Goal: Task Accomplishment & Management: Manage account settings

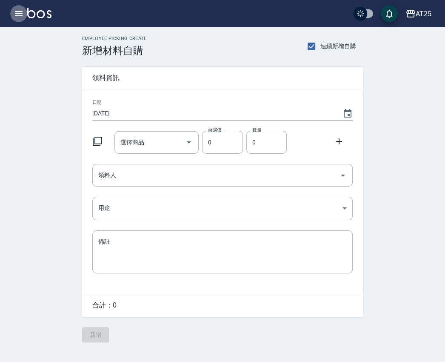
click at [17, 11] on icon "button" at bounding box center [19, 13] width 8 height 5
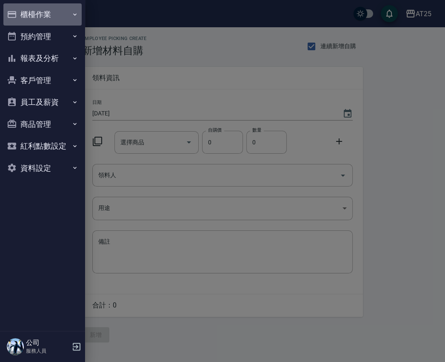
click at [44, 15] on button "櫃檯作業" at bounding box center [42, 14] width 78 height 22
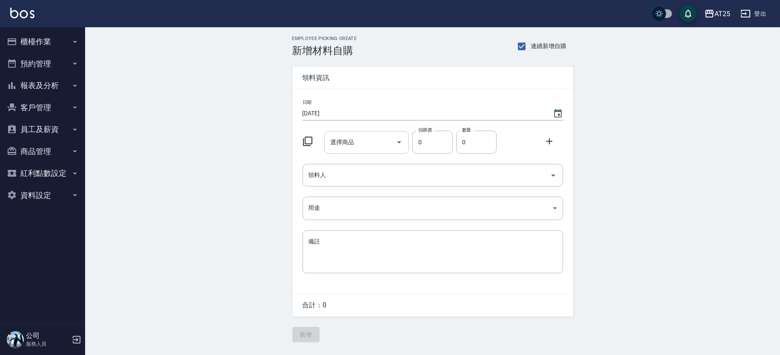
click at [365, 132] on div "選擇商品" at bounding box center [366, 142] width 85 height 23
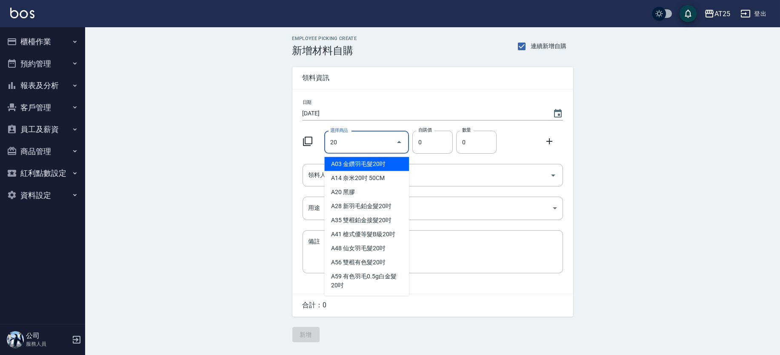
click at [345, 161] on li "A03 金鑽羽毛髮20吋" at bounding box center [366, 164] width 85 height 14
type input "金鑽羽毛髮20吋"
type input "1680"
type input "1"
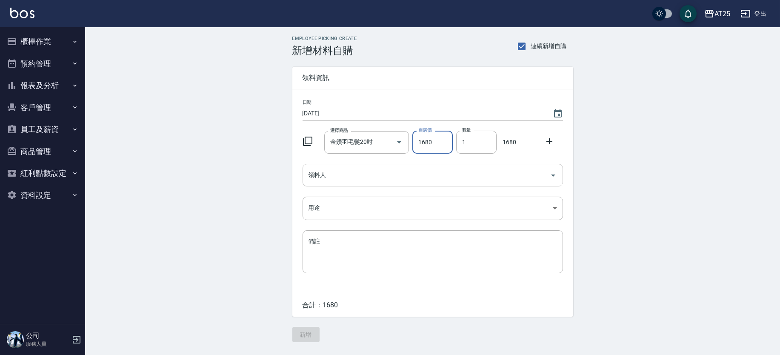
click at [361, 174] on input "領料人" at bounding box center [426, 175] width 240 height 15
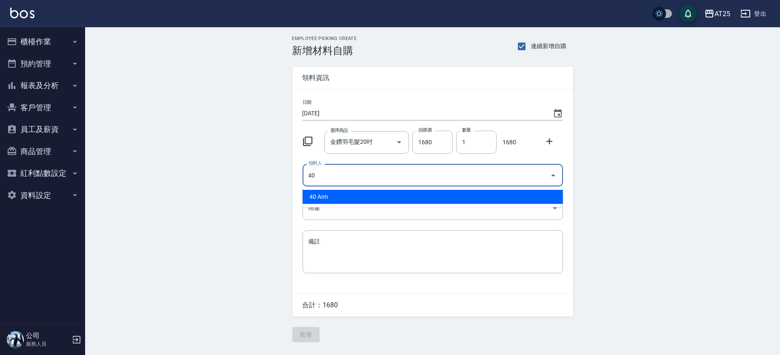
type input "4"
type input "08 Tony"
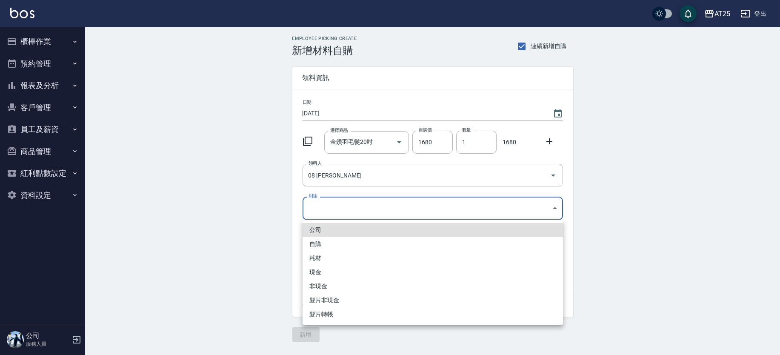
click at [339, 207] on body "AT25 登出 櫃檯作業 打帳單 帳單列表 掛單列表 現金收支登錄 高階收支登錄 材料自購登錄 每日結帳 排班表 現場電腦打卡 預約管理 預約管理 單日預約紀…" at bounding box center [390, 177] width 780 height 355
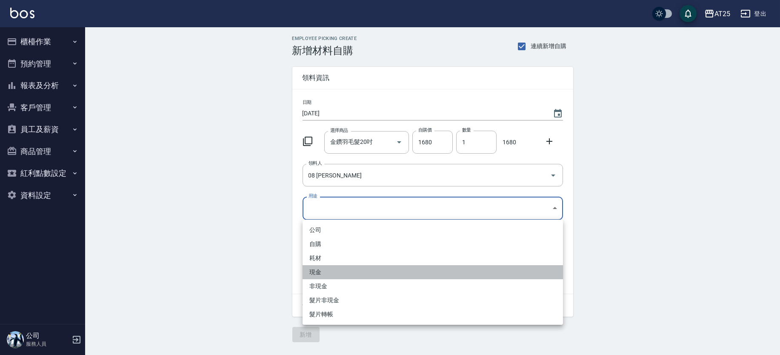
click at [319, 275] on li "現金" at bounding box center [433, 272] width 261 height 14
type input "現金"
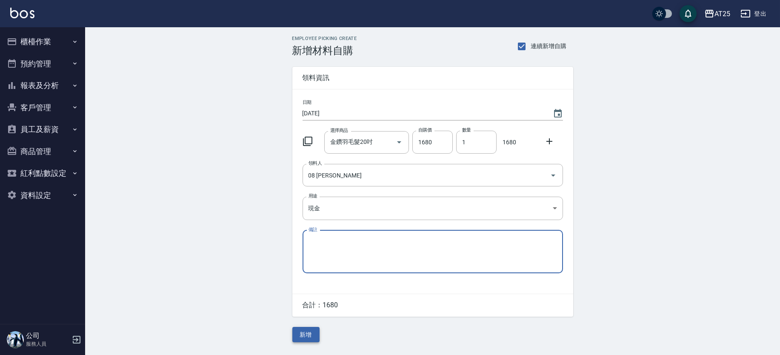
click at [308, 337] on button "新增" at bounding box center [305, 335] width 27 height 16
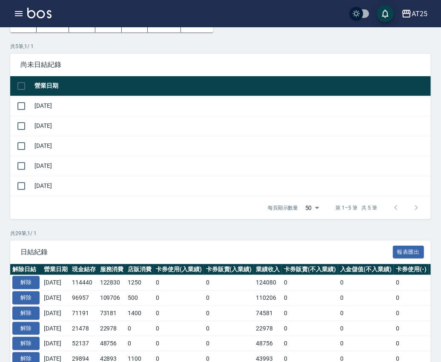
scroll to position [53, 0]
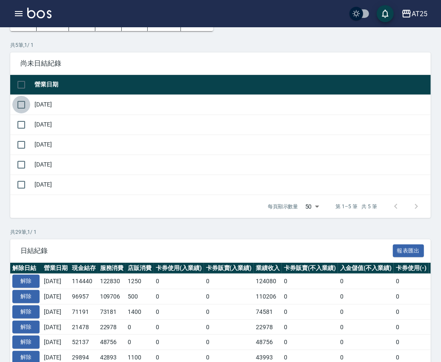
click at [24, 102] on input "checkbox" at bounding box center [21, 105] width 18 height 18
checkbox input "true"
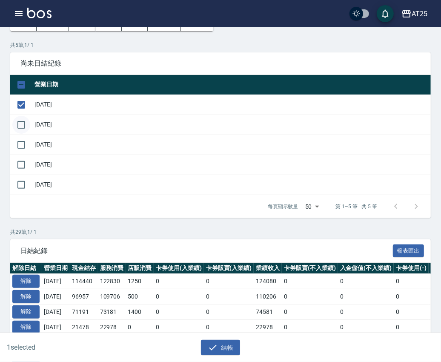
click at [26, 120] on input "checkbox" at bounding box center [21, 125] width 18 height 18
checkbox input "true"
click at [17, 135] on td at bounding box center [21, 145] width 22 height 20
click at [20, 140] on input "checkbox" at bounding box center [21, 145] width 18 height 18
checkbox input "true"
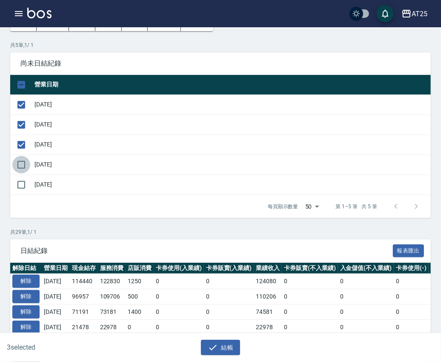
click at [18, 163] on input "checkbox" at bounding box center [21, 165] width 18 height 18
checkbox input "true"
click at [226, 341] on button "結帳" at bounding box center [221, 348] width 40 height 16
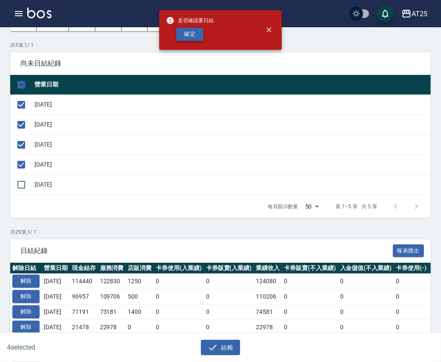
click at [189, 31] on button "確定" at bounding box center [189, 34] width 27 height 13
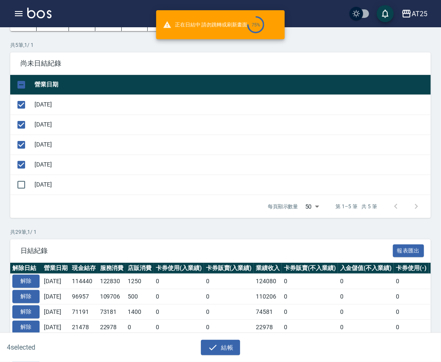
checkbox input "false"
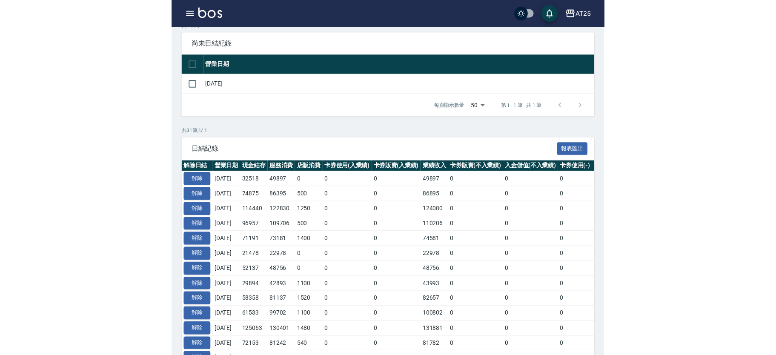
scroll to position [86, 0]
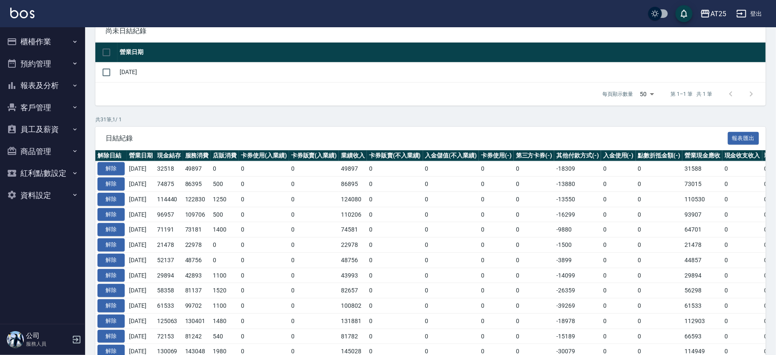
click at [63, 36] on button "櫃檯作業" at bounding box center [42, 42] width 78 height 22
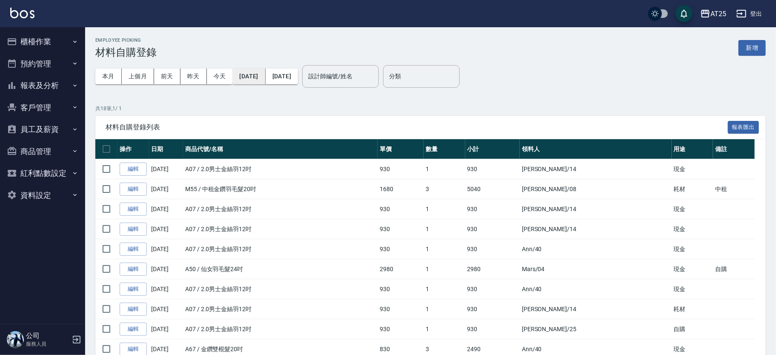
click at [258, 78] on button "[DATE]" at bounding box center [248, 77] width 33 height 16
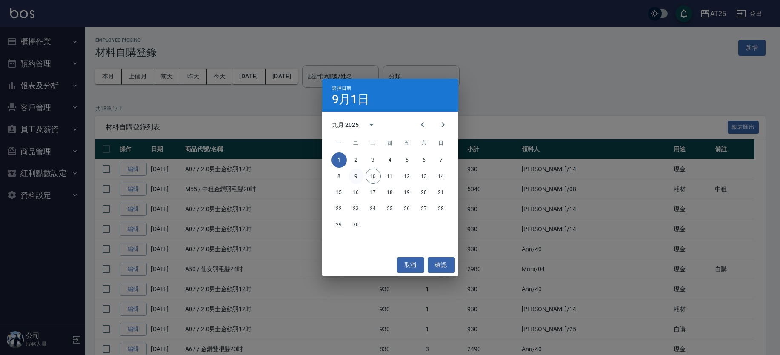
click at [357, 173] on button "9" at bounding box center [356, 176] width 15 height 15
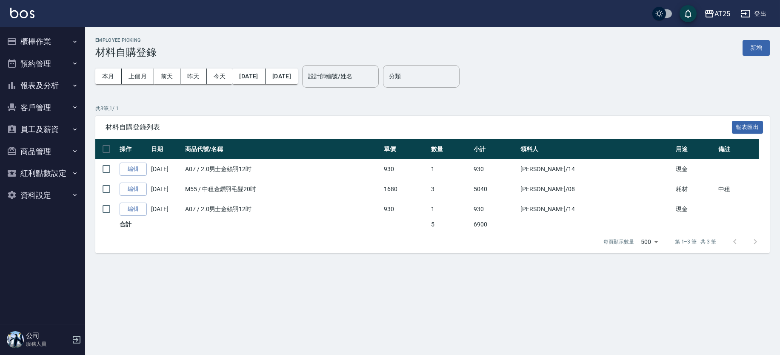
click at [298, 74] on button "[DATE]" at bounding box center [282, 77] width 32 height 16
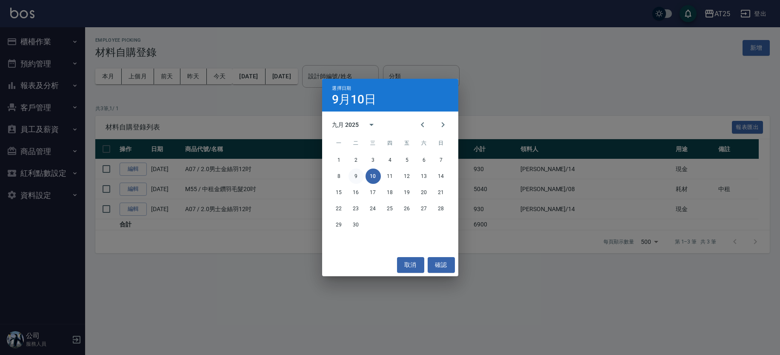
click at [356, 173] on button "9" at bounding box center [356, 176] width 15 height 15
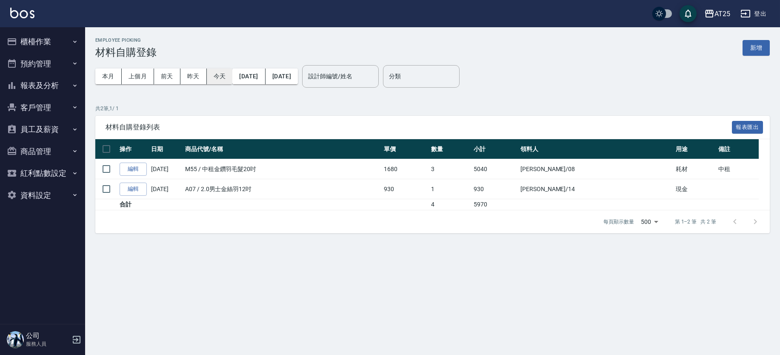
click at [221, 77] on button "今天" at bounding box center [220, 77] width 26 height 16
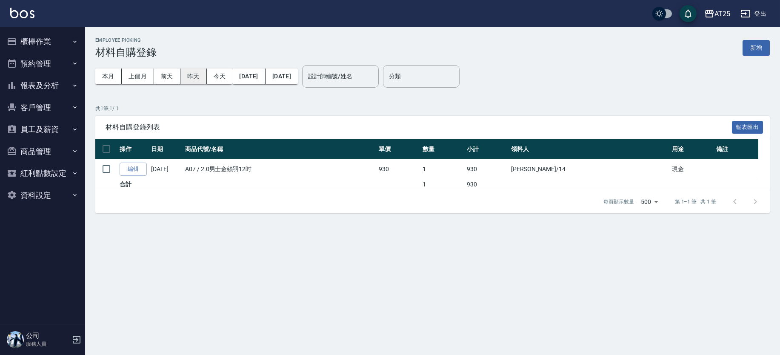
click at [186, 78] on button "昨天" at bounding box center [193, 77] width 26 height 16
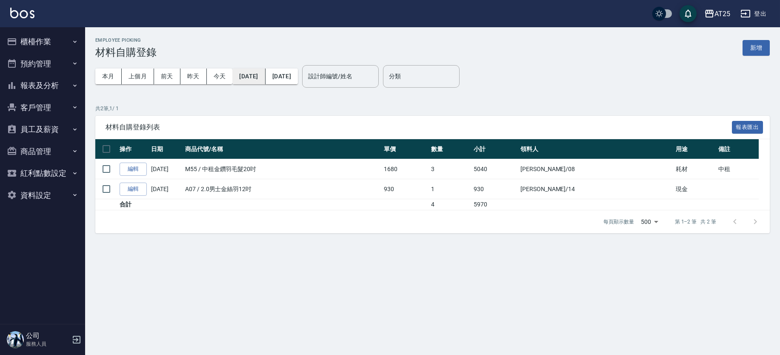
click at [261, 75] on button "[DATE]" at bounding box center [248, 77] width 33 height 16
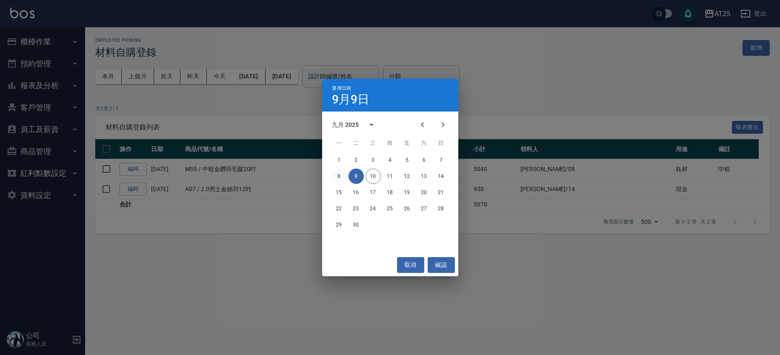
click at [341, 174] on button "8" at bounding box center [339, 176] width 15 height 15
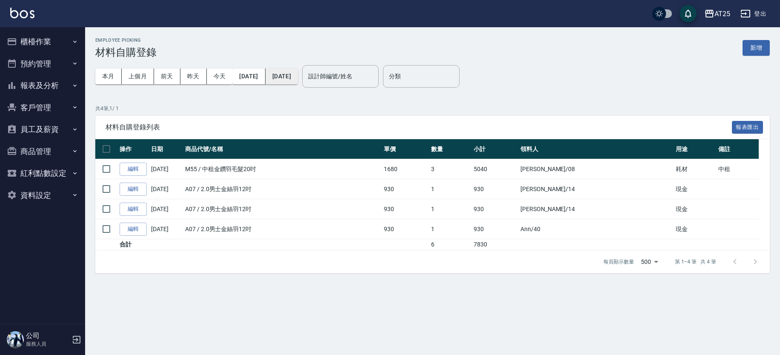
click at [298, 80] on button "2025/09/09" at bounding box center [282, 77] width 32 height 16
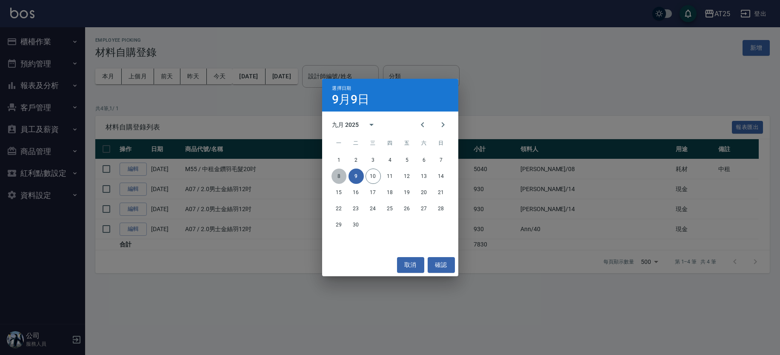
click at [337, 175] on button "8" at bounding box center [339, 176] width 15 height 15
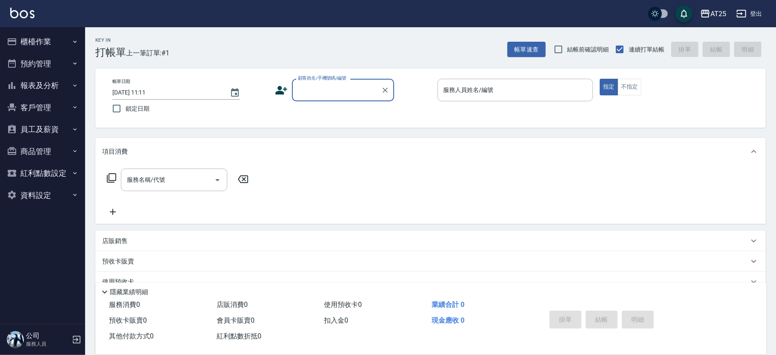
click at [319, 89] on input "顧客姓名/手機號碼/編號" at bounding box center [337, 90] width 82 height 15
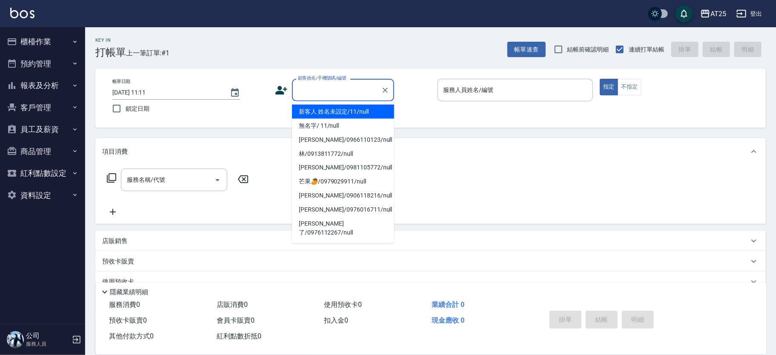
click at [361, 110] on li "新客人 姓名未設定/11/null" at bounding box center [343, 112] width 102 height 14
type input "新客人 姓名未設定/11/null"
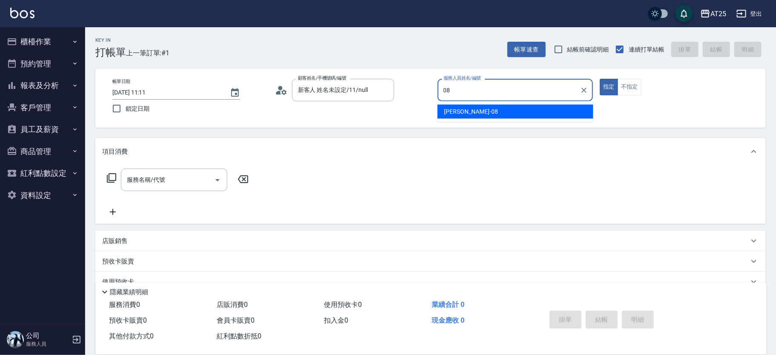
type input "Tony-08"
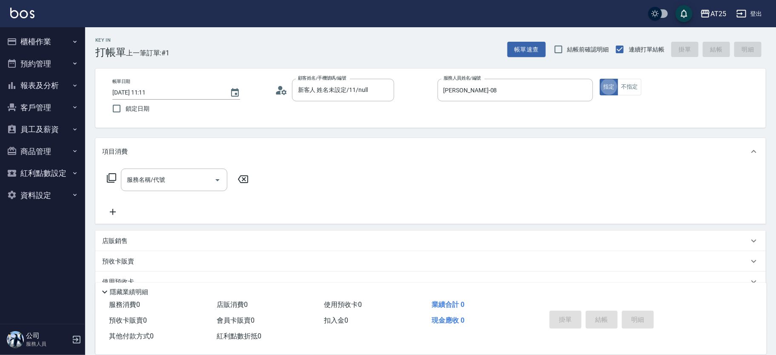
type button "true"
click at [109, 175] on icon at bounding box center [111, 177] width 9 height 9
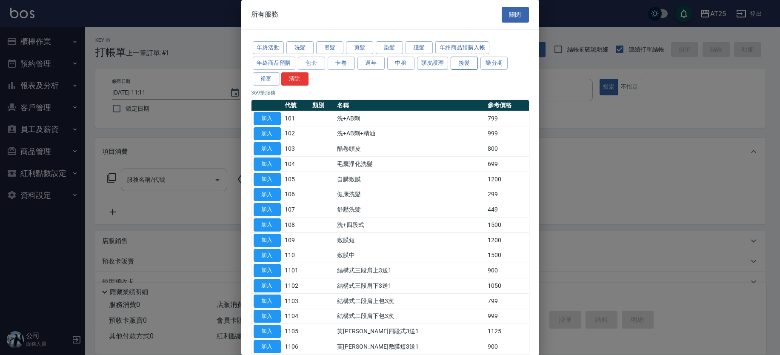
click at [467, 62] on button "接髮" at bounding box center [464, 63] width 27 height 13
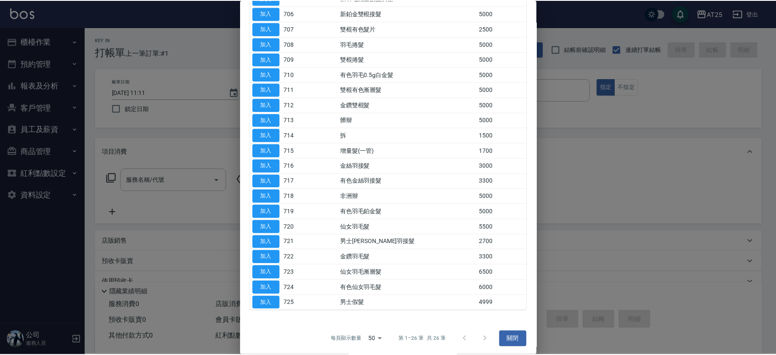
scroll to position [198, 0]
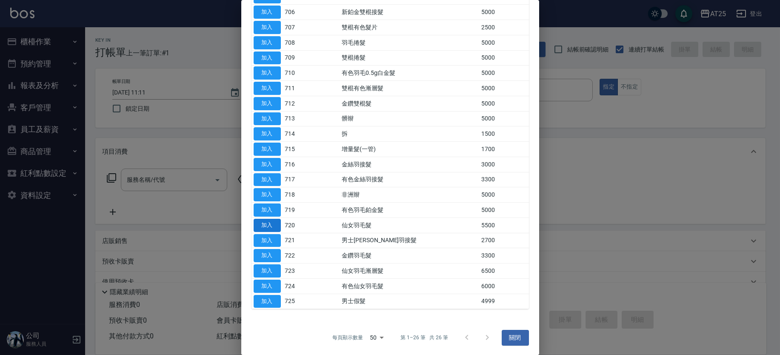
click at [272, 252] on button "加入" at bounding box center [267, 255] width 27 height 13
type input "金鑽羽毛髮(722)"
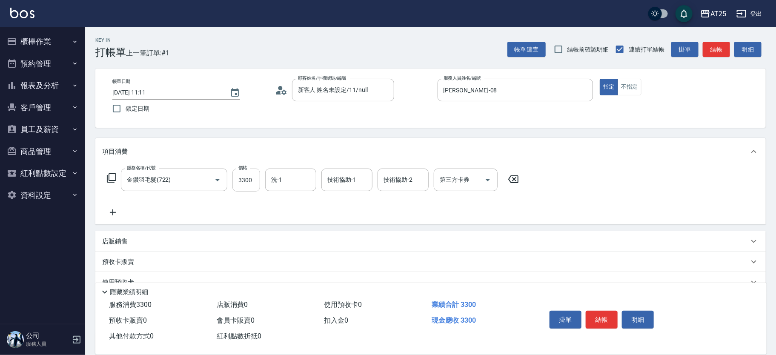
click at [240, 181] on input "3300" at bounding box center [246, 180] width 28 height 23
type input "0"
type input "18"
type input "10"
type input "1820"
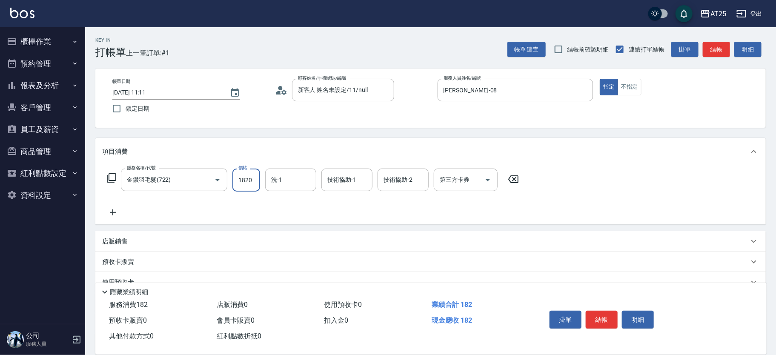
type input "180"
type input "1820"
click at [605, 311] on button "結帳" at bounding box center [602, 320] width 32 height 18
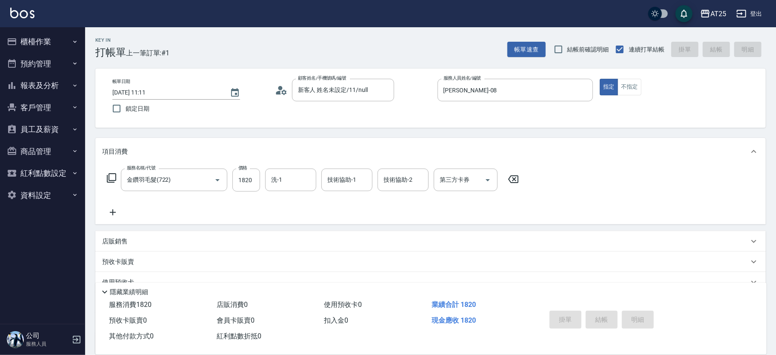
type input "[DATE] 12:12"
type input "0"
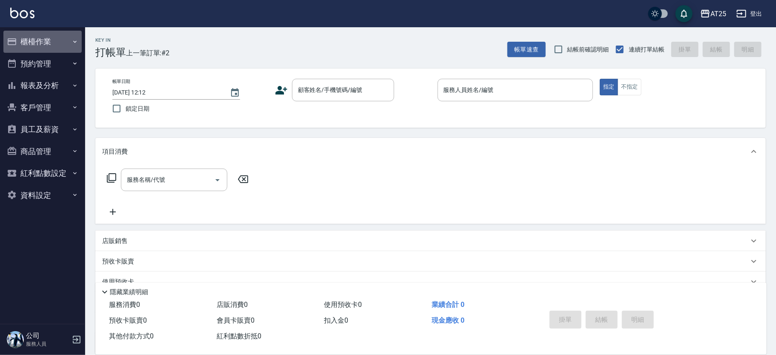
click at [60, 38] on button "櫃檯作業" at bounding box center [42, 42] width 78 height 22
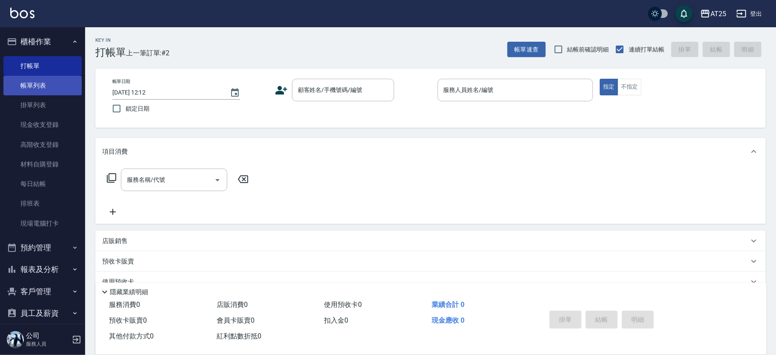
drag, startPoint x: 61, startPoint y: 35, endPoint x: 61, endPoint y: 88, distance: 52.4
click at [61, 35] on button "櫃檯作業" at bounding box center [42, 42] width 78 height 22
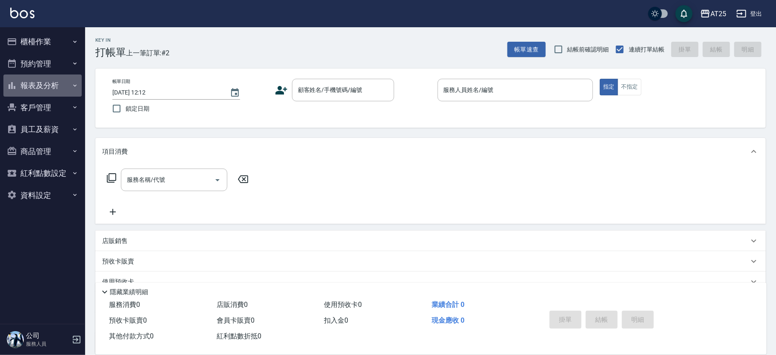
click at [57, 88] on button "報表及分析" at bounding box center [42, 85] width 78 height 22
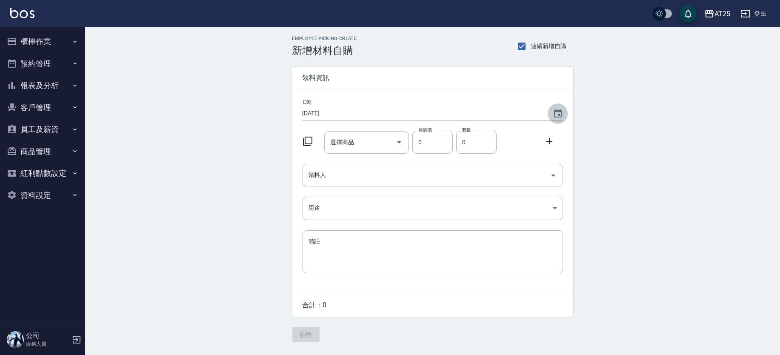
click at [561, 112] on icon "Choose date, selected date is 2025-09-10" at bounding box center [558, 114] width 10 height 10
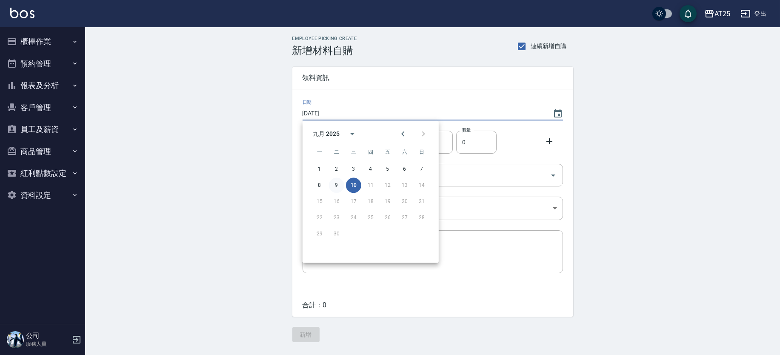
click at [337, 185] on button "9" at bounding box center [336, 184] width 15 height 15
type input "2025/09/09"
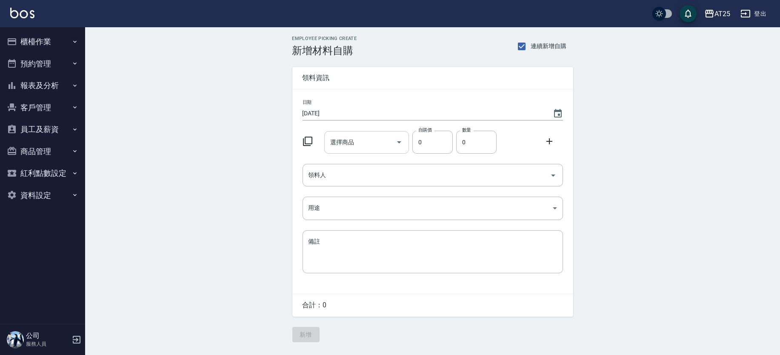
click at [344, 142] on input "選擇商品" at bounding box center [360, 142] width 64 height 15
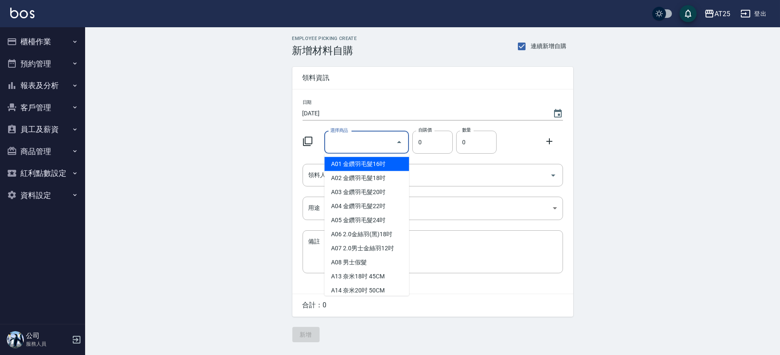
click at [338, 137] on input "選擇商品" at bounding box center [360, 142] width 64 height 15
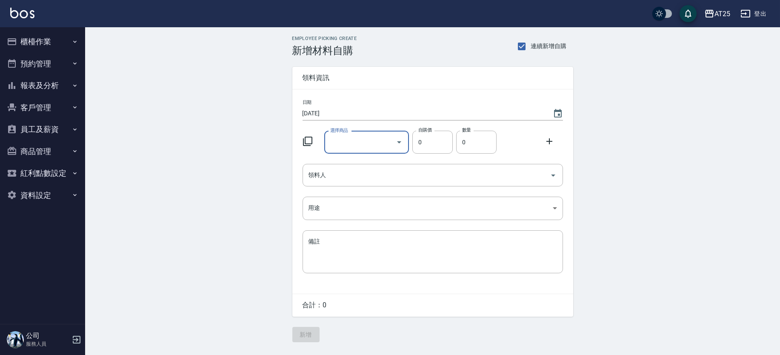
click at [34, 46] on button "櫃檯作業" at bounding box center [42, 42] width 78 height 22
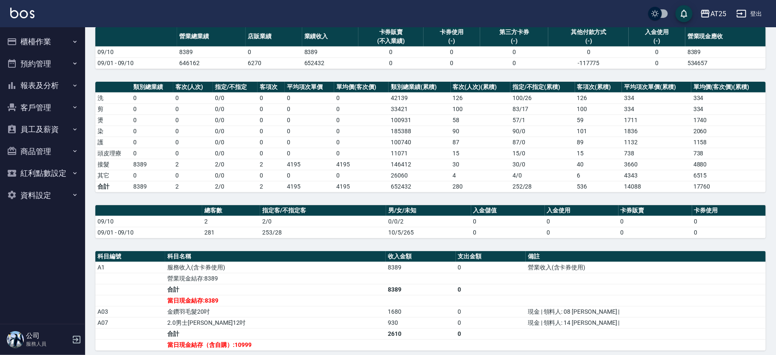
scroll to position [65, 0]
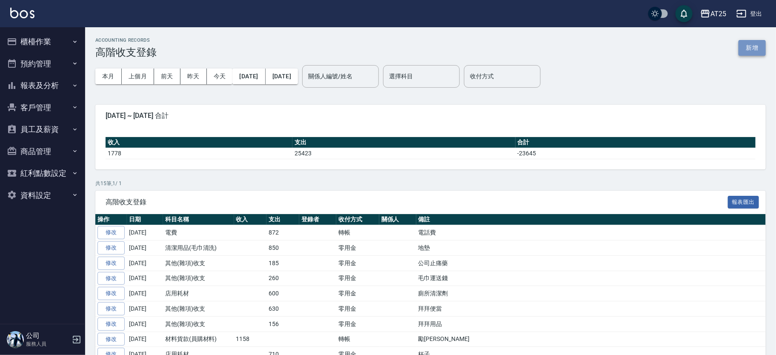
click at [744, 47] on button "新增" at bounding box center [752, 48] width 27 height 16
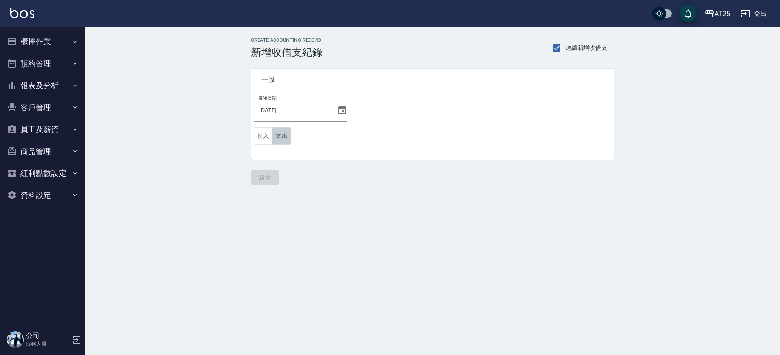
click at [287, 135] on button "支出" at bounding box center [281, 135] width 19 height 17
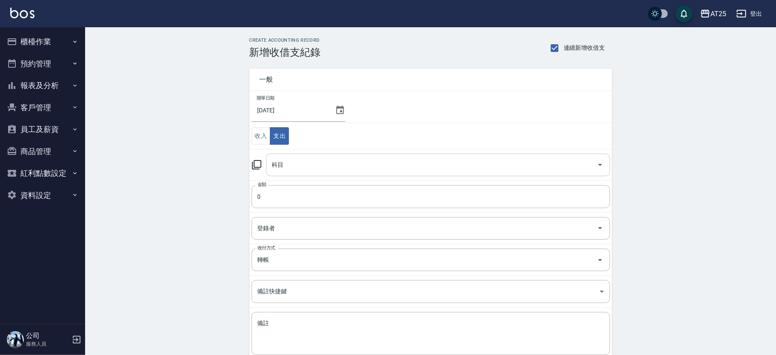
click at [300, 164] on input "科目" at bounding box center [431, 164] width 323 height 15
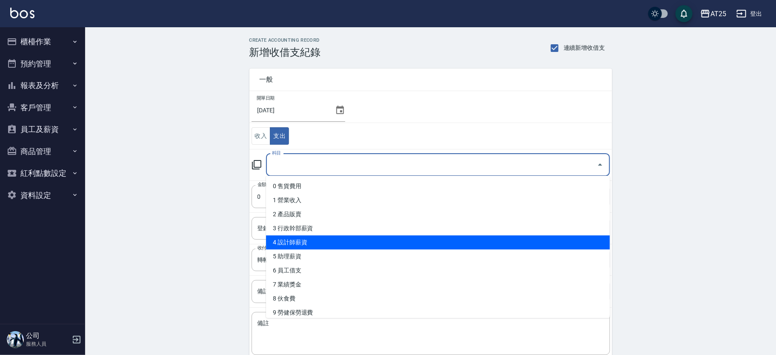
click at [315, 243] on li "4 設計師薪資" at bounding box center [438, 242] width 344 height 14
type input "4 設計師薪資"
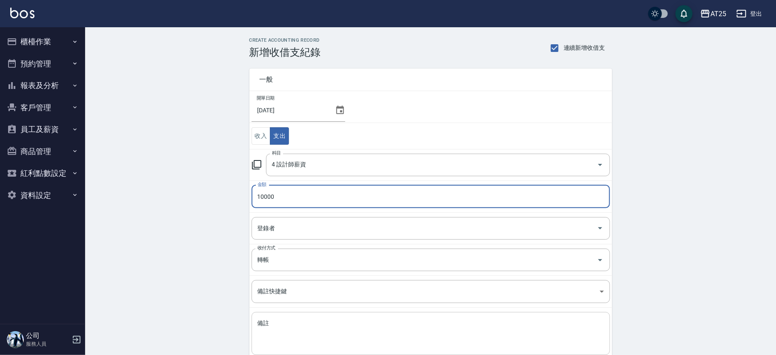
type input "10000"
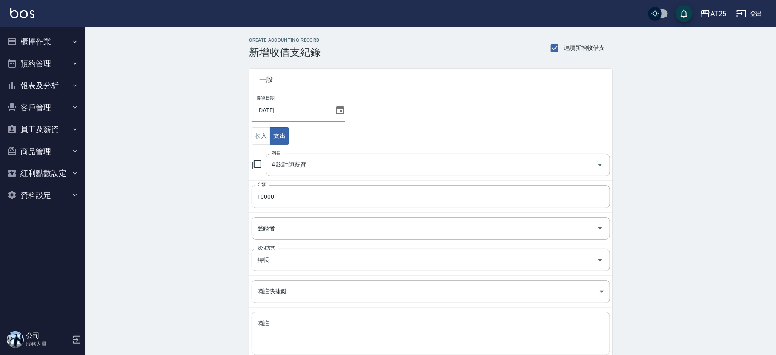
click at [298, 315] on div "x 備註" at bounding box center [431, 333] width 358 height 43
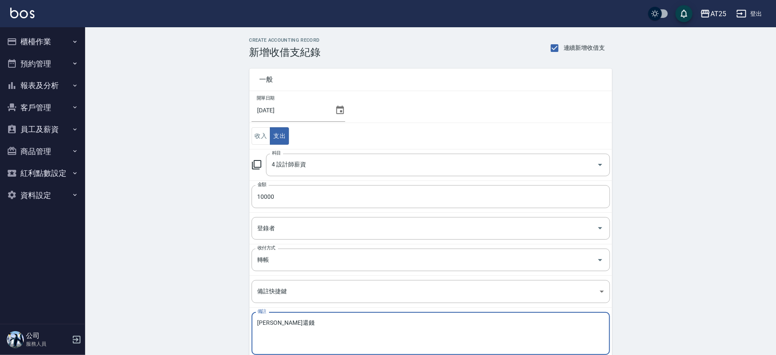
scroll to position [51, 0]
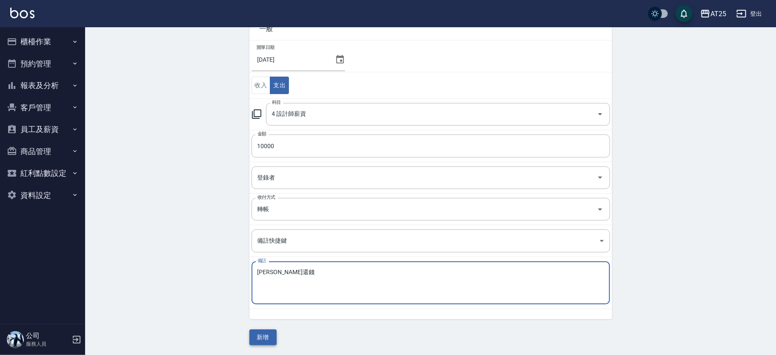
type textarea "瑪屎還錢"
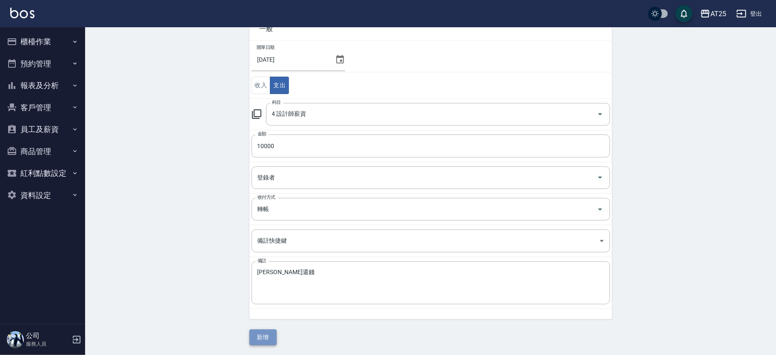
click at [261, 341] on button "新增" at bounding box center [262, 337] width 27 height 16
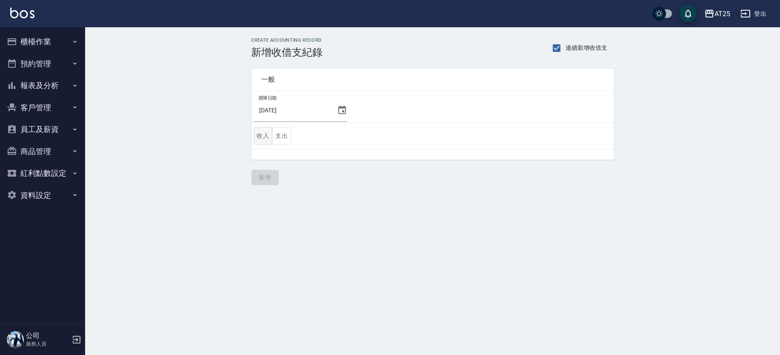
click at [261, 138] on button "收入" at bounding box center [263, 135] width 19 height 17
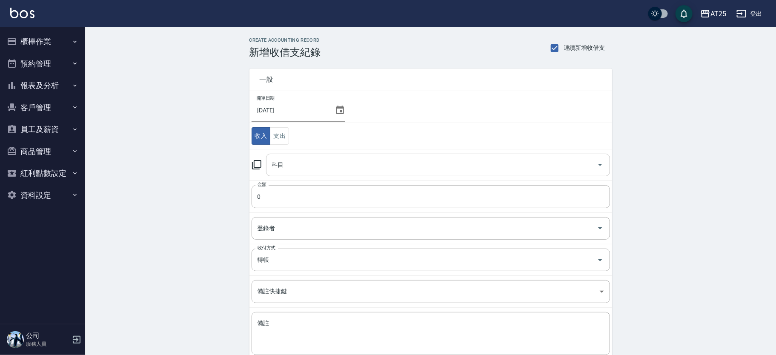
click at [369, 165] on input "科目" at bounding box center [431, 164] width 323 height 15
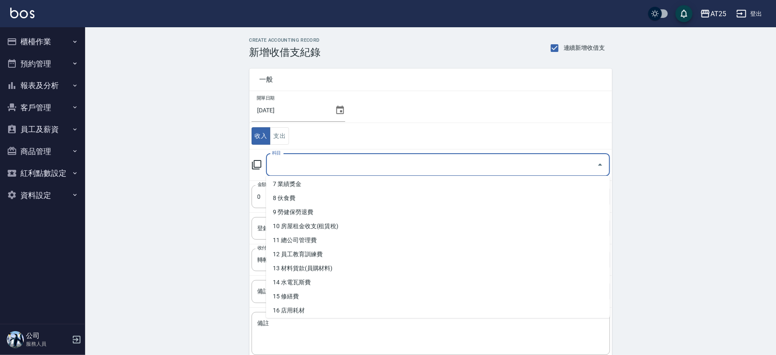
scroll to position [102, 0]
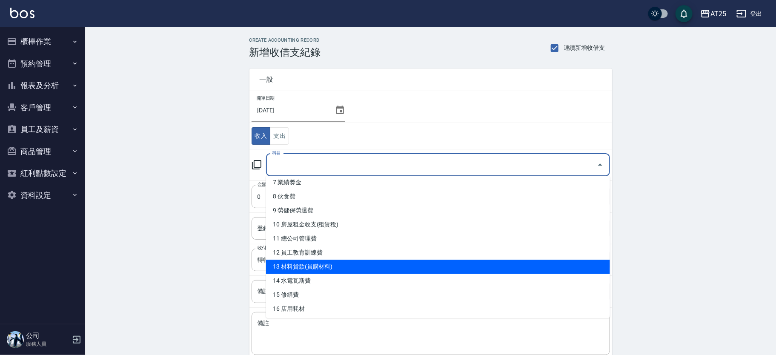
click at [429, 261] on li "13 材料貨款(員購材料)" at bounding box center [438, 267] width 344 height 14
type input "13 材料貨款(員購材料)"
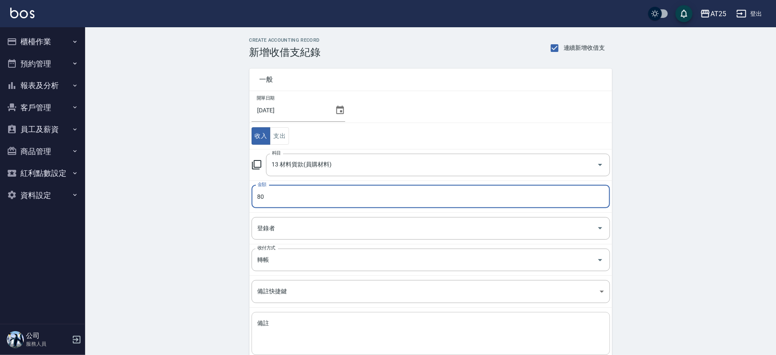
type input "80"
click at [293, 324] on textarea "備註" at bounding box center [431, 333] width 346 height 29
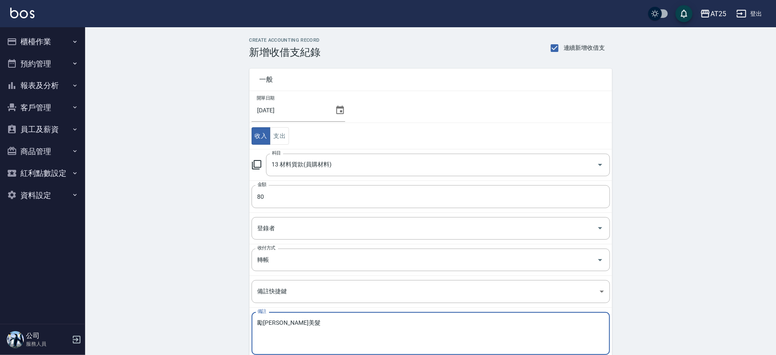
scroll to position [51, 0]
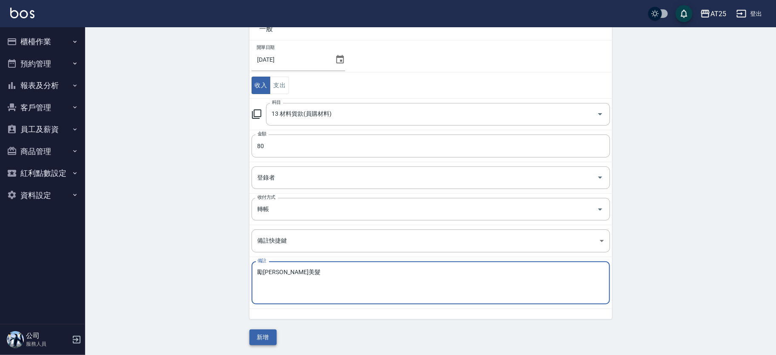
type textarea "勵馨美髮"
click at [273, 338] on button "新增" at bounding box center [262, 337] width 27 height 16
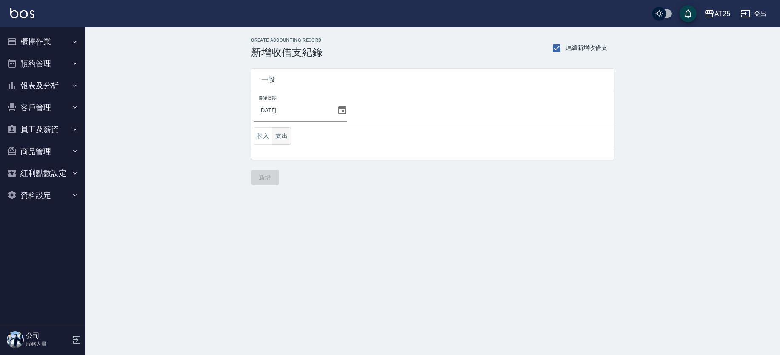
click at [264, 135] on button "收入" at bounding box center [263, 135] width 19 height 17
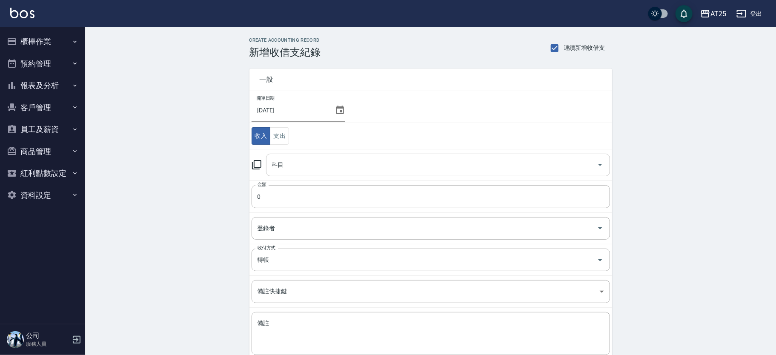
click at [358, 167] on input "科目" at bounding box center [431, 164] width 323 height 15
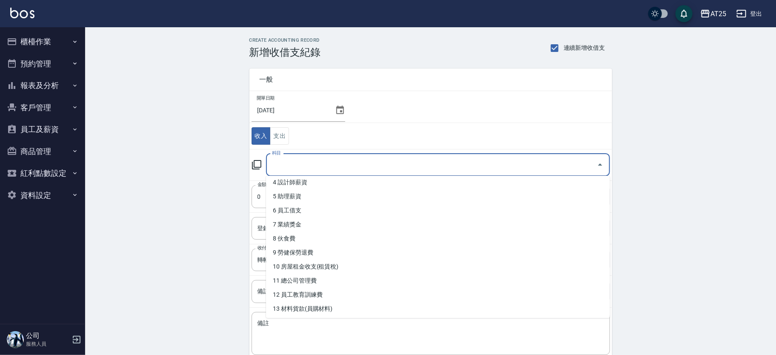
scroll to position [83, 0]
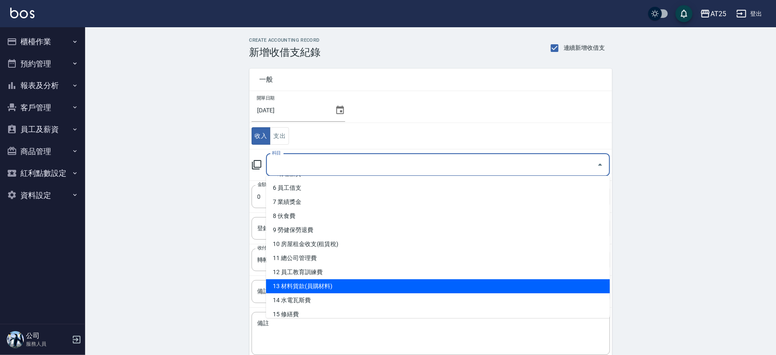
click at [459, 288] on li "13 材料貨款(員購材料)" at bounding box center [438, 286] width 344 height 14
type input "13 材料貨款(員購材料)"
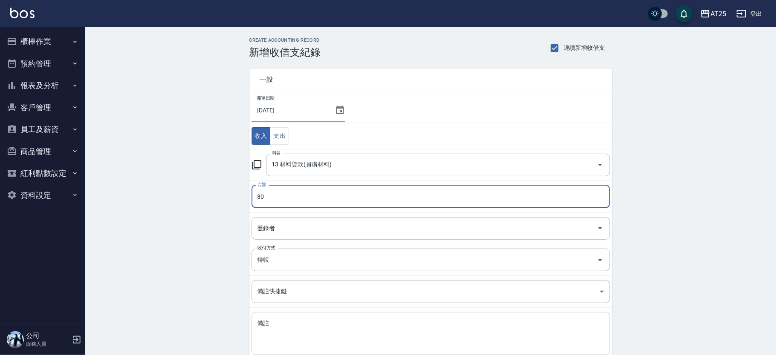
type input "80"
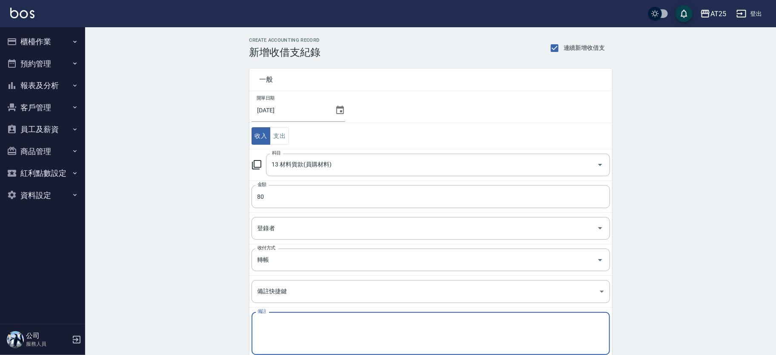
click at [300, 325] on textarea "備註" at bounding box center [431, 333] width 346 height 29
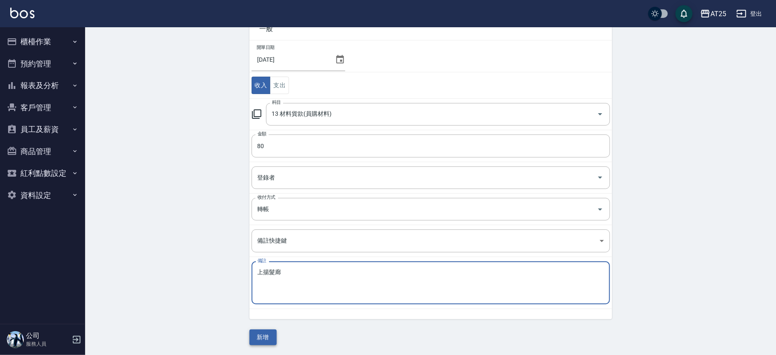
type textarea "上揚髮廊"
click at [266, 335] on button "新增" at bounding box center [262, 337] width 27 height 16
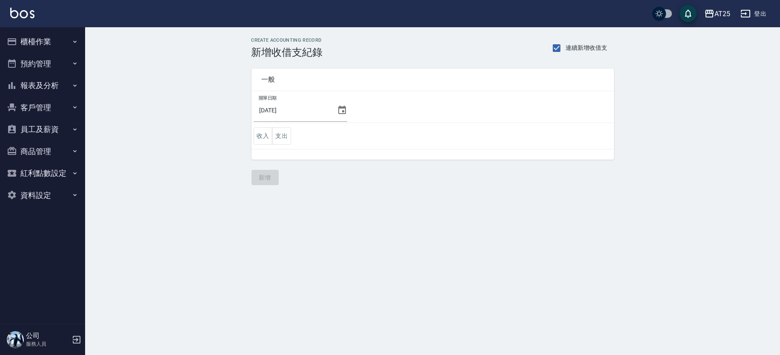
click at [63, 91] on button "報表及分析" at bounding box center [42, 85] width 78 height 22
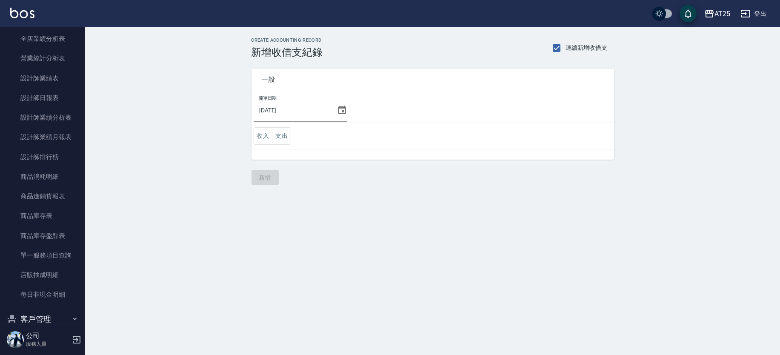
scroll to position [281, 0]
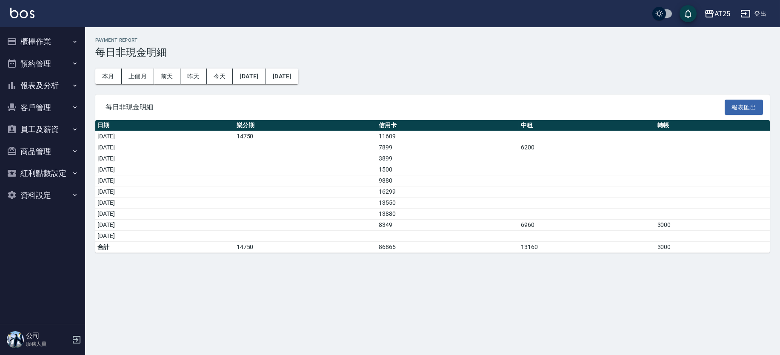
click at [630, 206] on td "a dense table" at bounding box center [587, 203] width 137 height 11
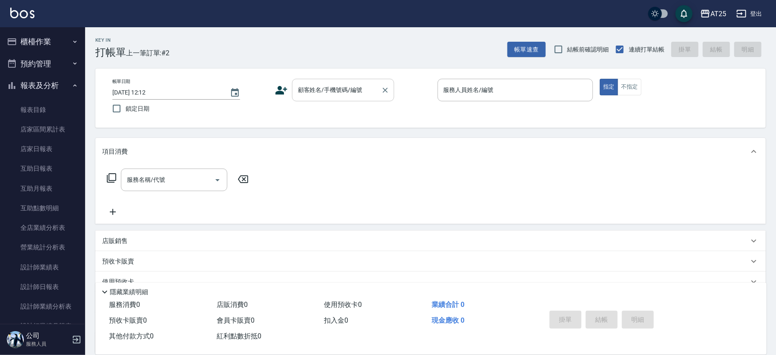
click at [344, 87] on div "顧客姓名/手機號碼/編號 顧客姓名/手機號碼/編號" at bounding box center [343, 90] width 102 height 23
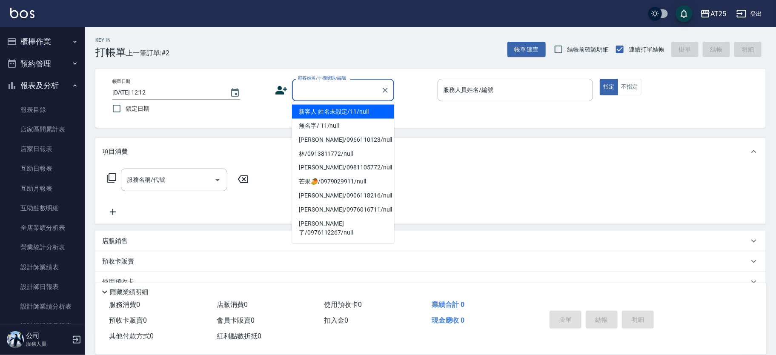
drag, startPoint x: 365, startPoint y: 111, endPoint x: 381, endPoint y: 111, distance: 16.2
click at [366, 111] on li "新客人 姓名未設定/11/null" at bounding box center [343, 112] width 102 height 14
type input "新客人 姓名未設定/11/null"
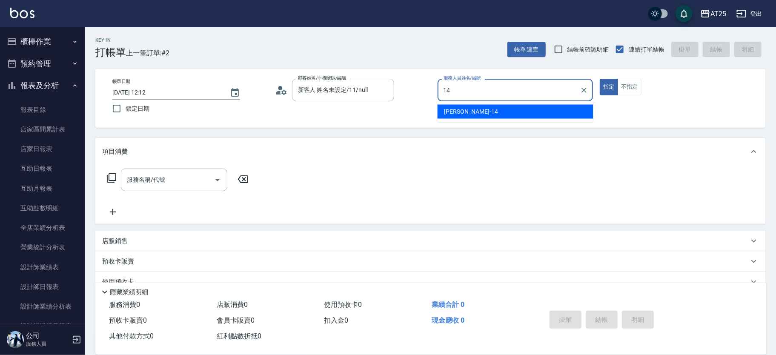
type input "[PERSON_NAME]-14"
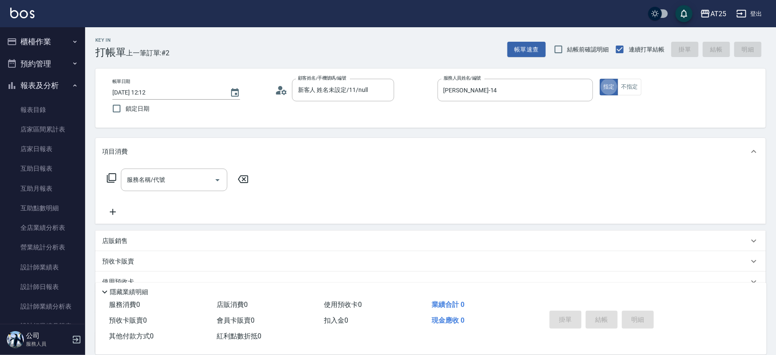
type button "true"
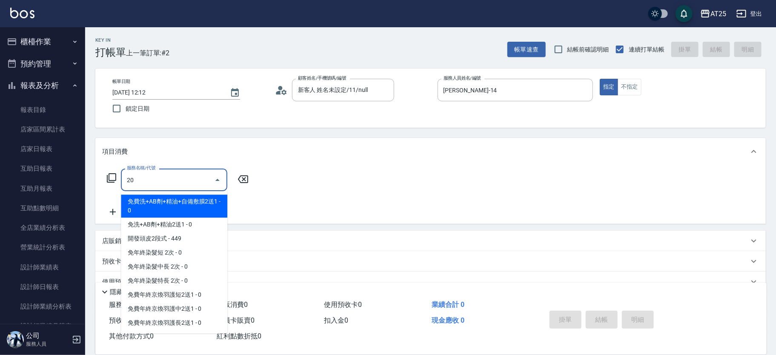
type input "201"
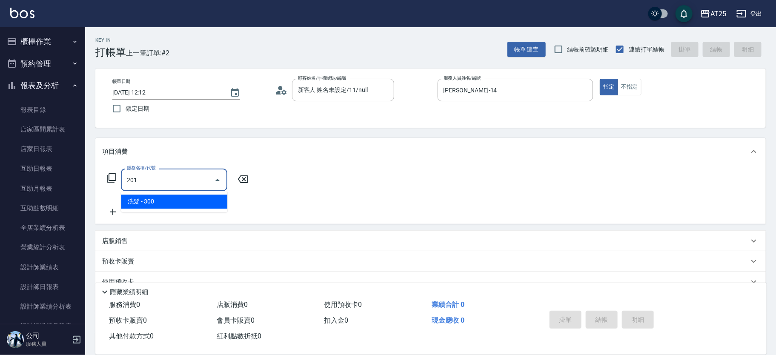
type input "30"
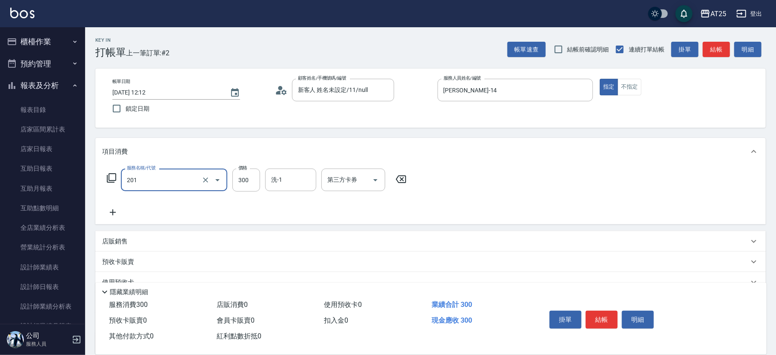
type input "洗髮(201)"
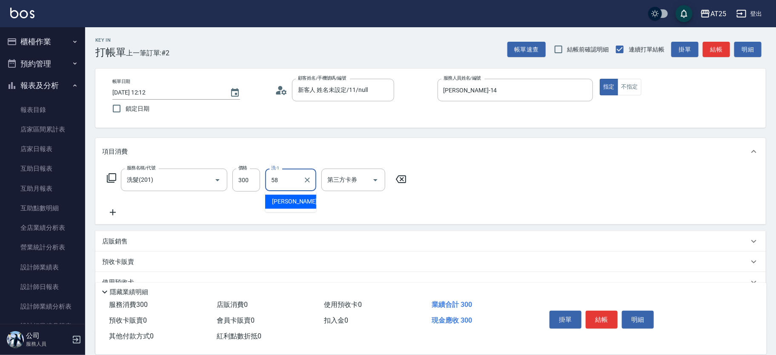
type input "[PERSON_NAME]-58"
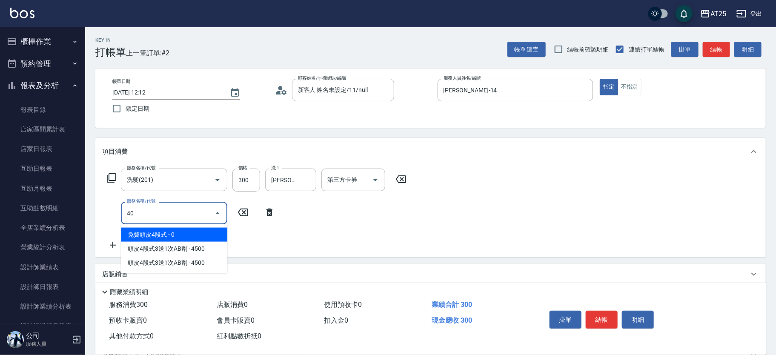
type input "401"
type input "60"
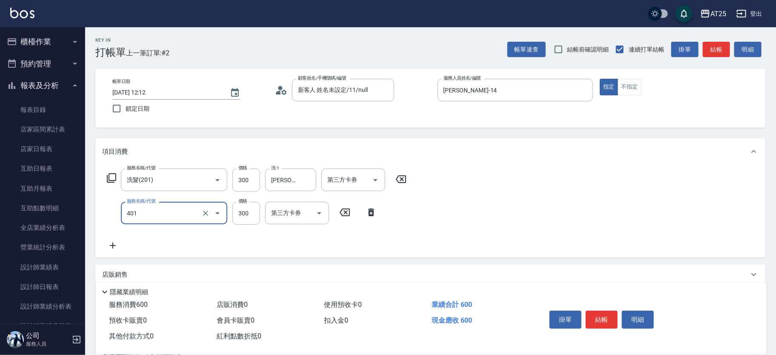
type input "剪髮(401)"
type input "30"
type input "40"
type input "70"
type input "400"
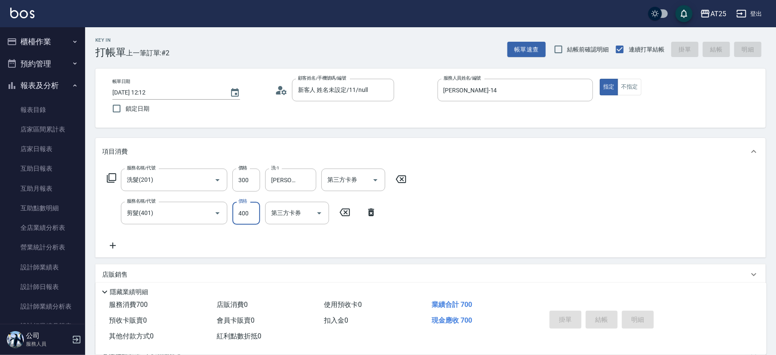
type input "[DATE] 13:12"
type input "0"
